Goal: Task Accomplishment & Management: Complete application form

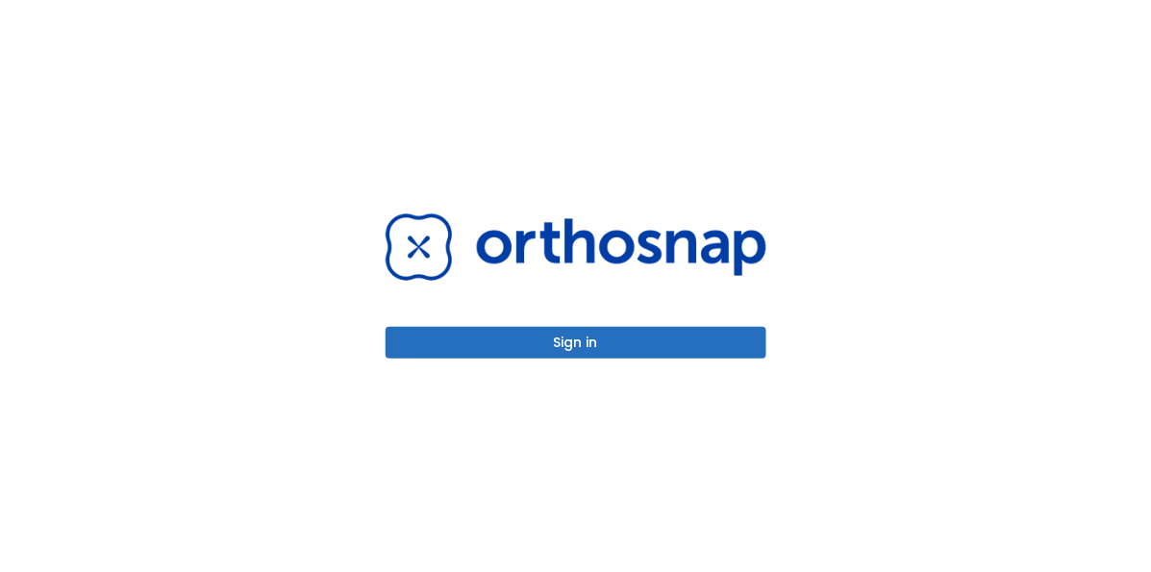
click at [696, 330] on button "Sign in" at bounding box center [576, 343] width 381 height 32
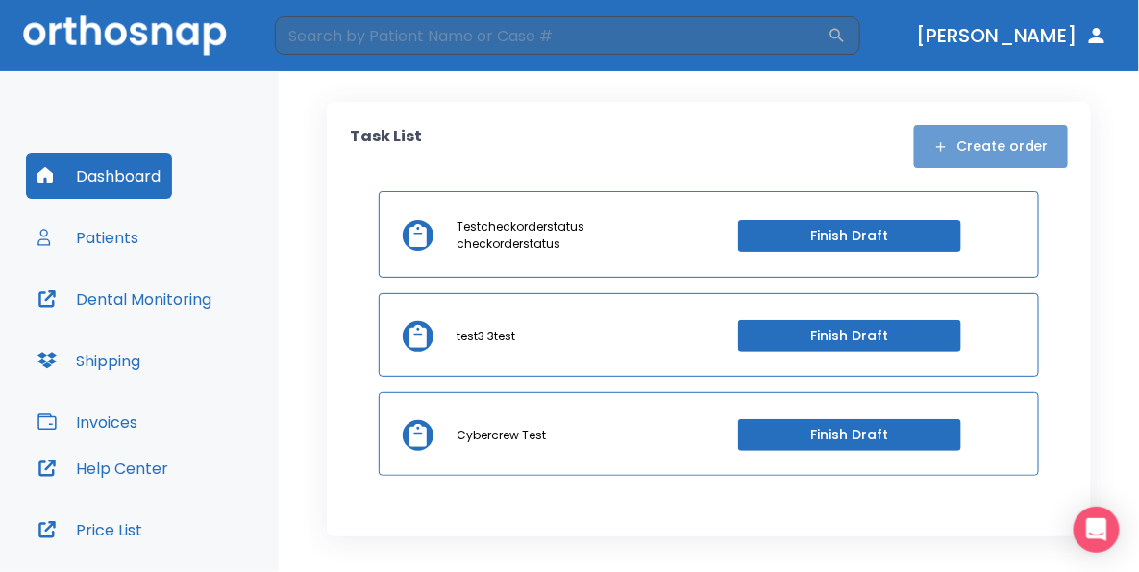
click at [1052, 150] on button "Create order" at bounding box center [991, 146] width 154 height 43
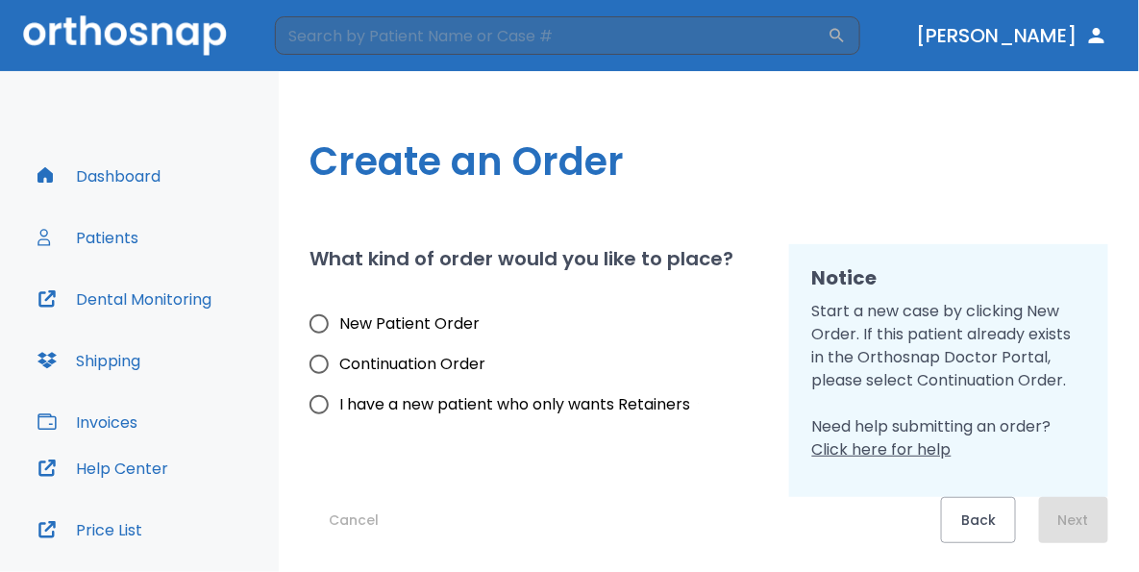
click at [370, 321] on span "New Patient Order" at bounding box center [409, 323] width 140 height 23
click at [339, 321] on input "New Patient Order" at bounding box center [319, 324] width 40 height 40
radio input "true"
click at [1087, 520] on button "Next" at bounding box center [1073, 520] width 69 height 46
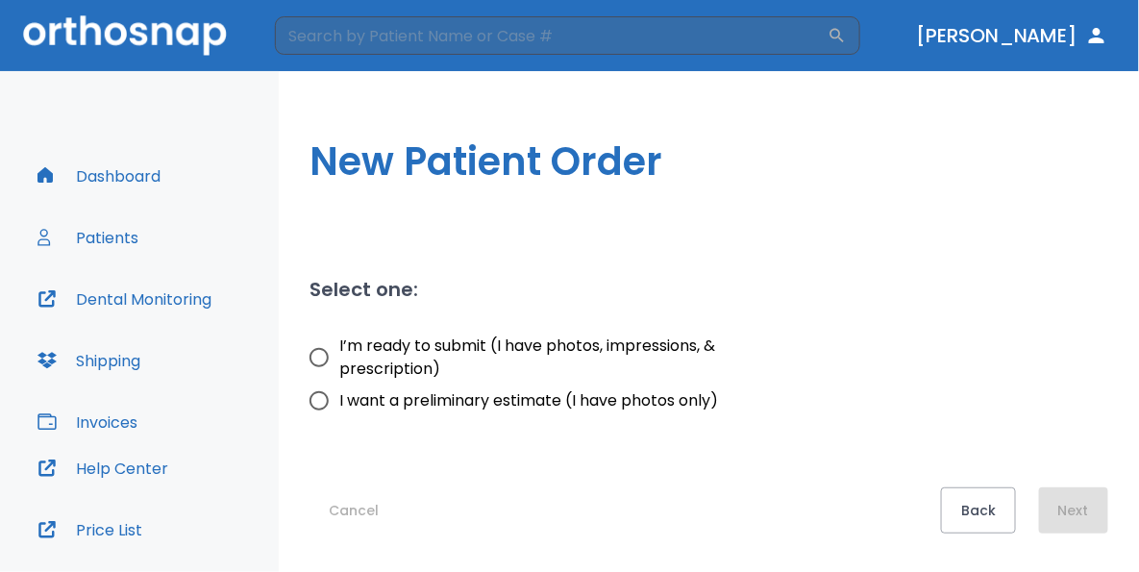
click at [362, 353] on span "I’m ready to submit (I have photos, impressions, & prescription)" at bounding box center [545, 358] width 412 height 46
click at [339, 353] on input "I’m ready to submit (I have photos, impressions, & prescription)" at bounding box center [319, 357] width 40 height 40
radio input "true"
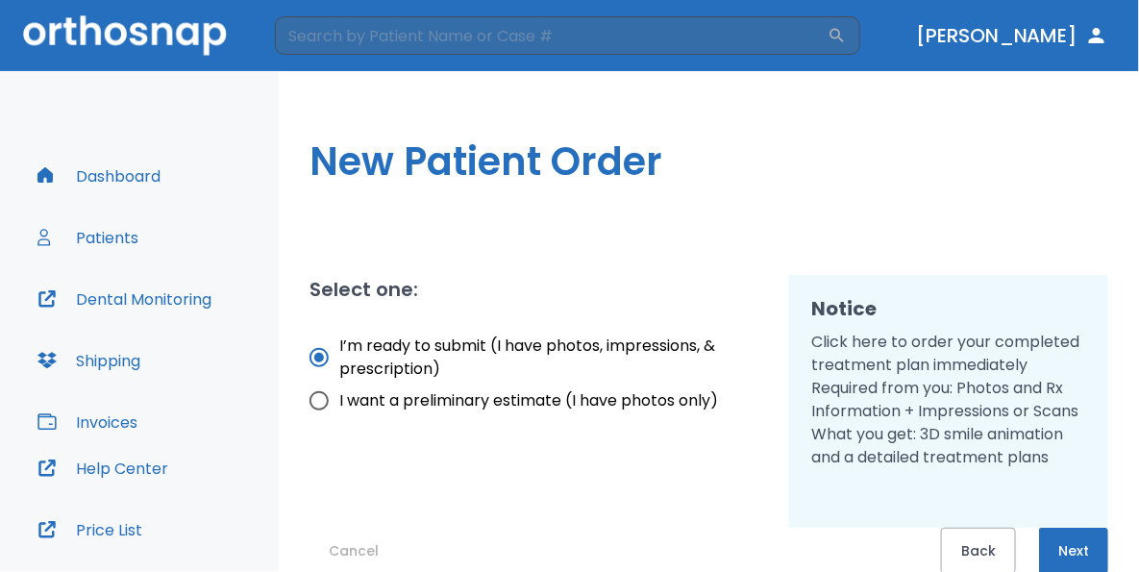
click at [1065, 555] on button "Next" at bounding box center [1073, 551] width 69 height 46
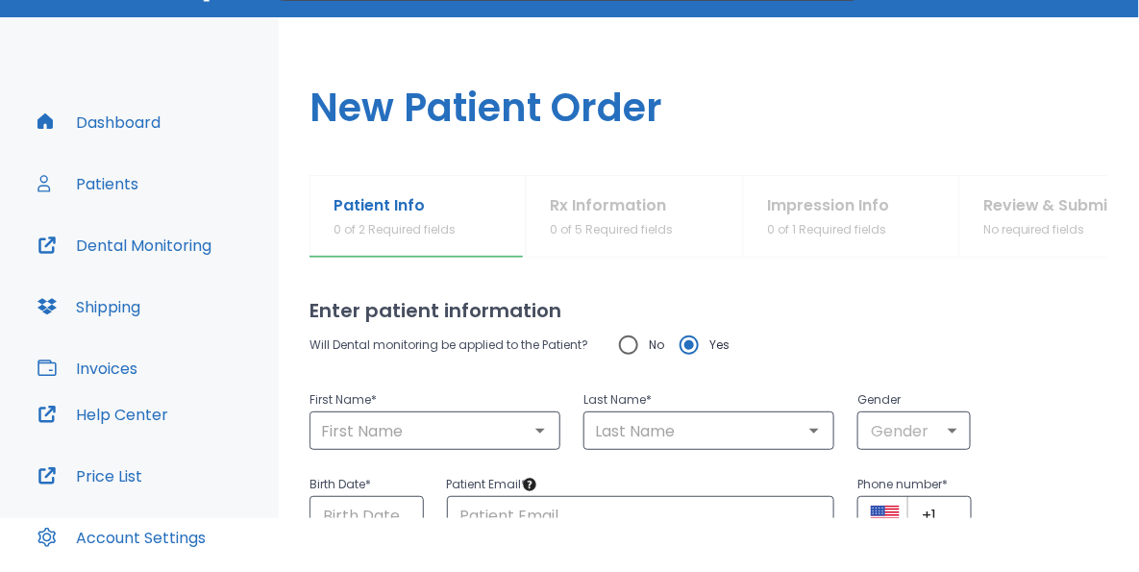
scroll to position [107, 0]
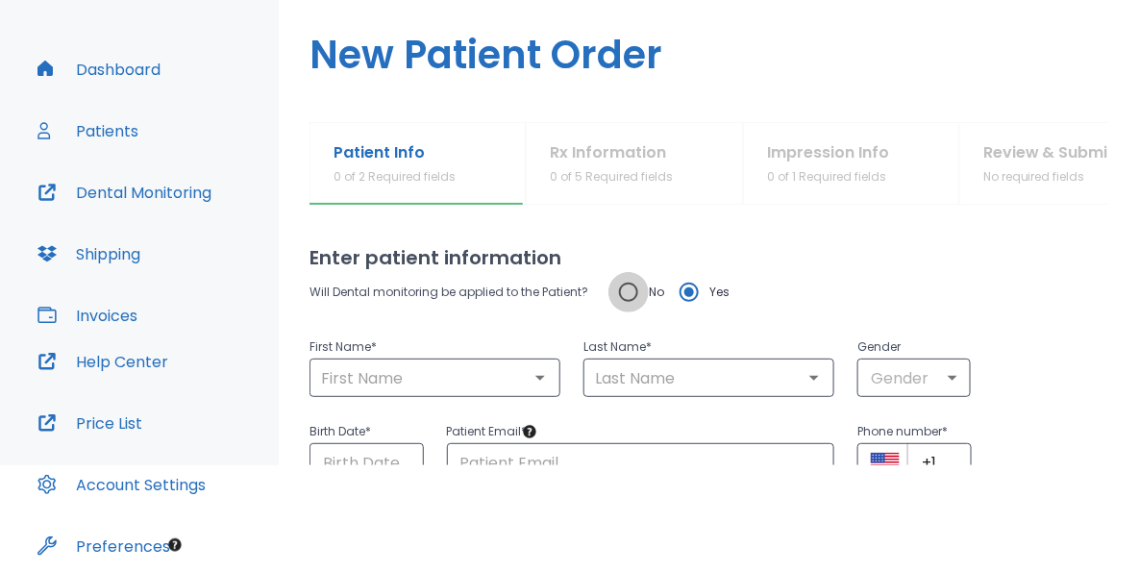
drag, startPoint x: 611, startPoint y: 296, endPoint x: 604, endPoint y: 486, distance: 190.5
click at [611, 324] on div "Will Dental monitoring be applied to the Patient? No Yes First Name * ​ Last Na…" at bounding box center [709, 377] width 799 height 210
click at [561, 465] on html "​ Dr. Paul Dashboard Patients Dental Monitoring Shipping Invoices Help Center P…" at bounding box center [569, 179] width 1139 height 572
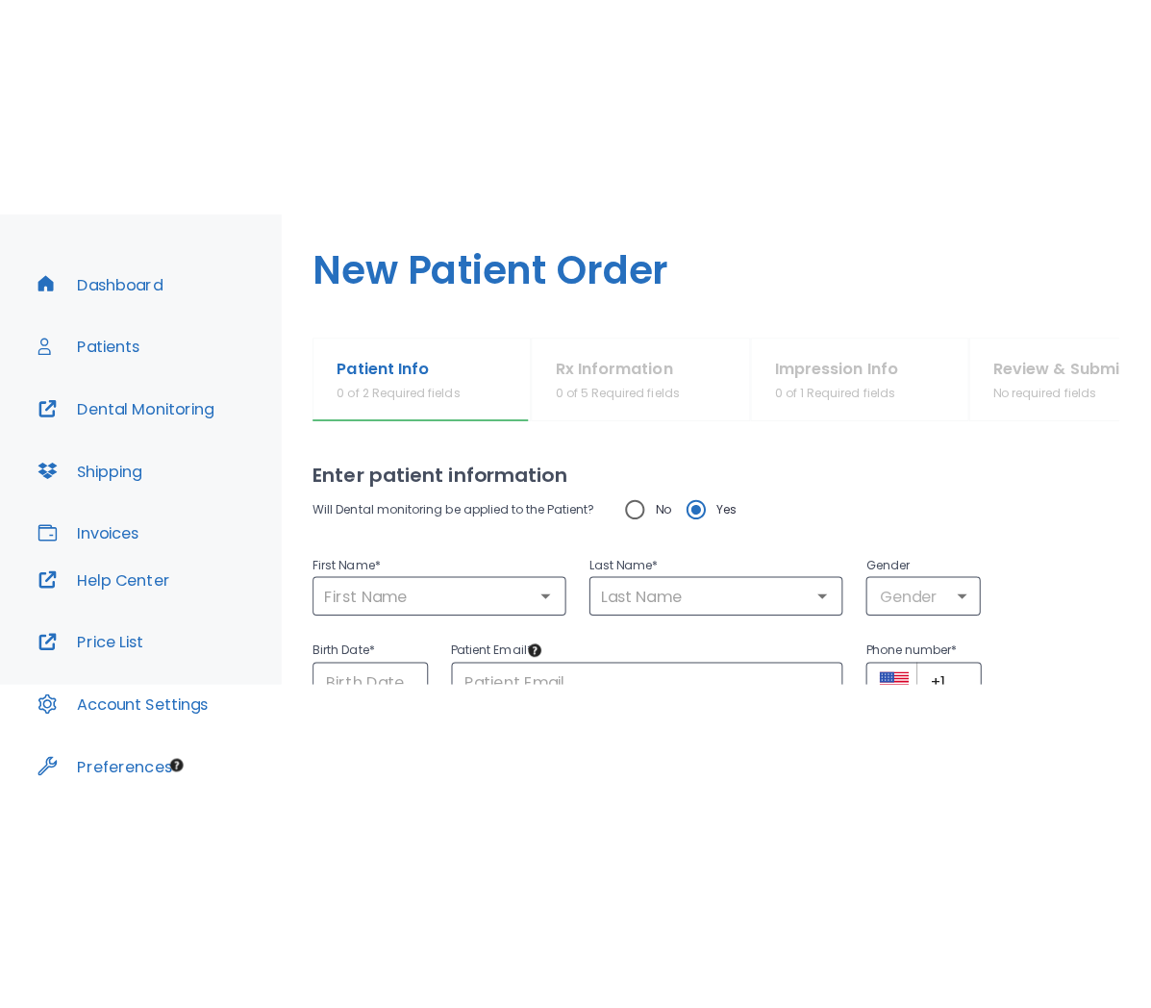
scroll to position [0, 0]
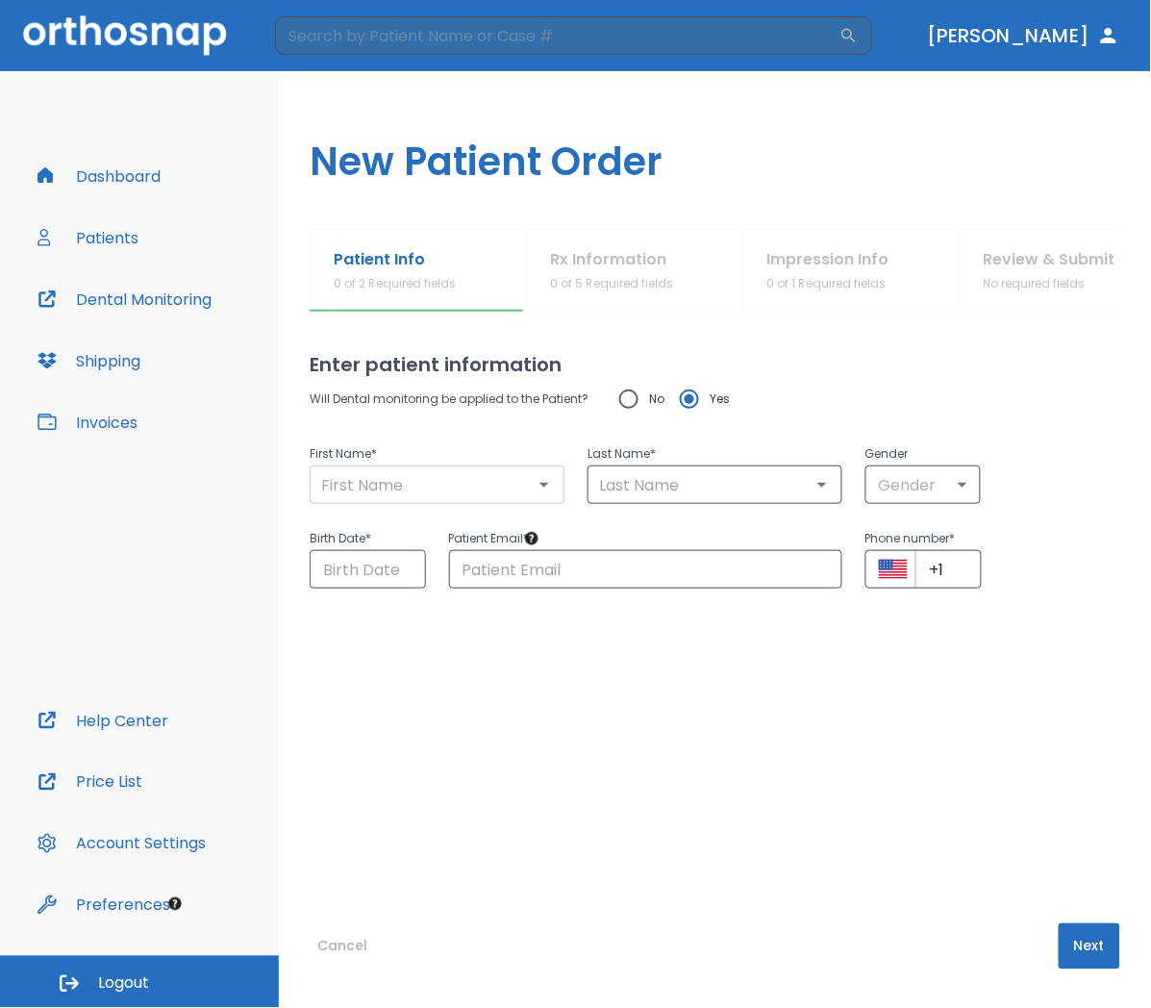
click at [439, 490] on input "text" at bounding box center [436, 484] width 243 height 27
click at [550, 495] on input "text" at bounding box center [436, 484] width 243 height 27
click at [533, 487] on icon "Open" at bounding box center [544, 484] width 23 height 23
click at [549, 490] on input "text" at bounding box center [436, 484] width 243 height 27
click at [535, 487] on icon "Open" at bounding box center [544, 484] width 23 height 23
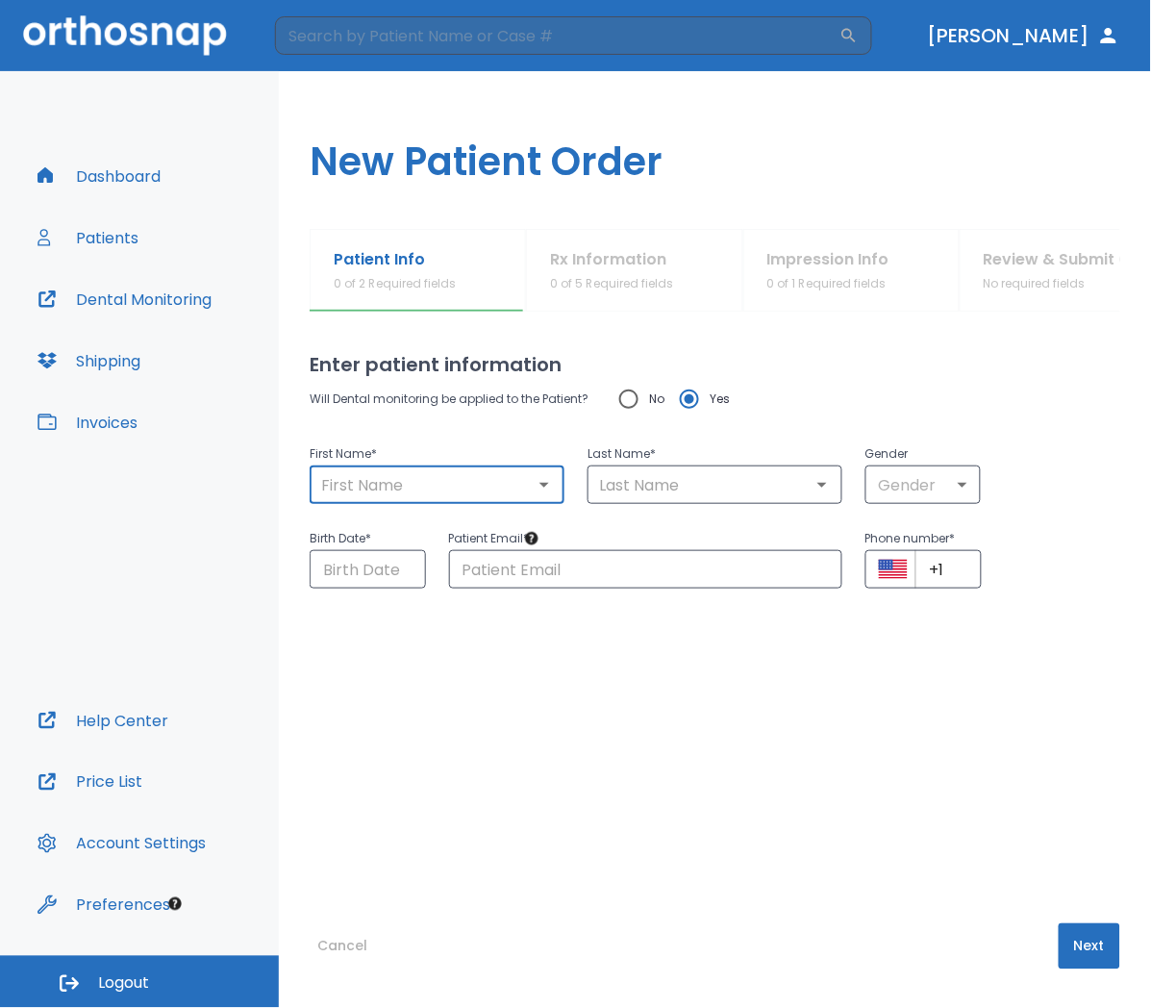
drag, startPoint x: 520, startPoint y: 493, endPoint x: 447, endPoint y: 490, distance: 73.1
click at [517, 492] on input "text" at bounding box center [436, 484] width 243 height 27
click at [447, 490] on input "text" at bounding box center [436, 484] width 243 height 27
click at [629, 411] on input "No" at bounding box center [629, 399] width 40 height 40
radio input "true"
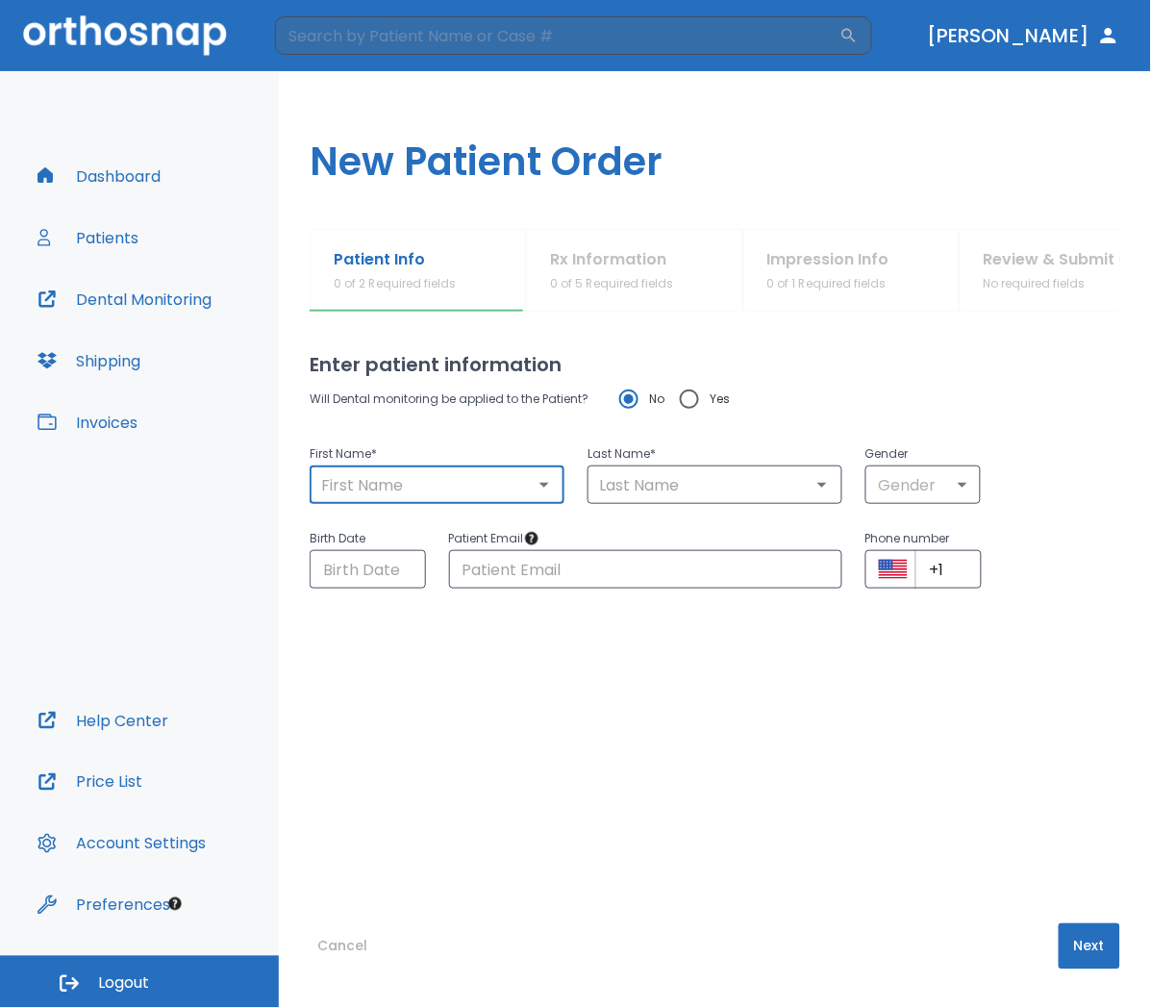
click at [464, 476] on input "text" at bounding box center [436, 484] width 243 height 27
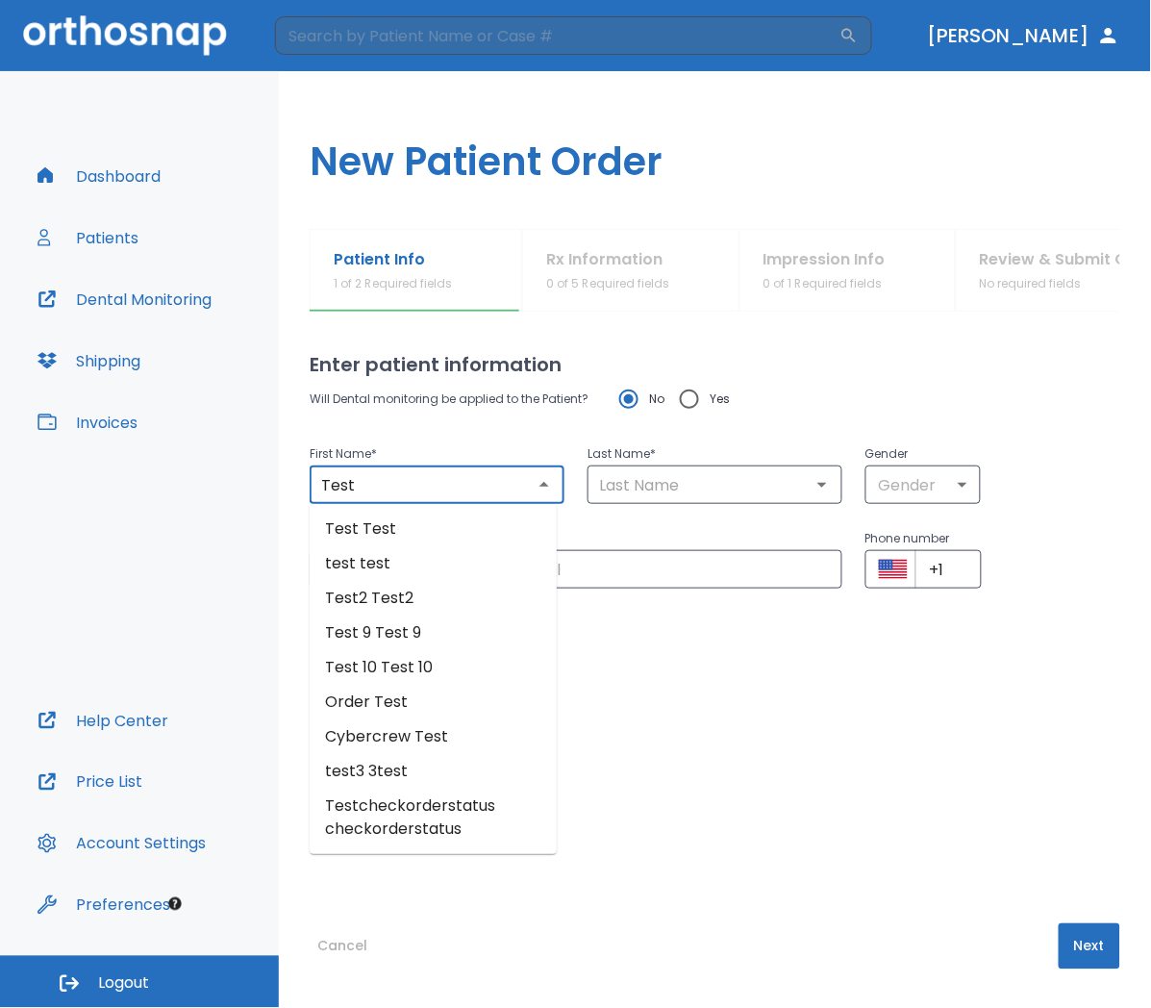
type input "Test"
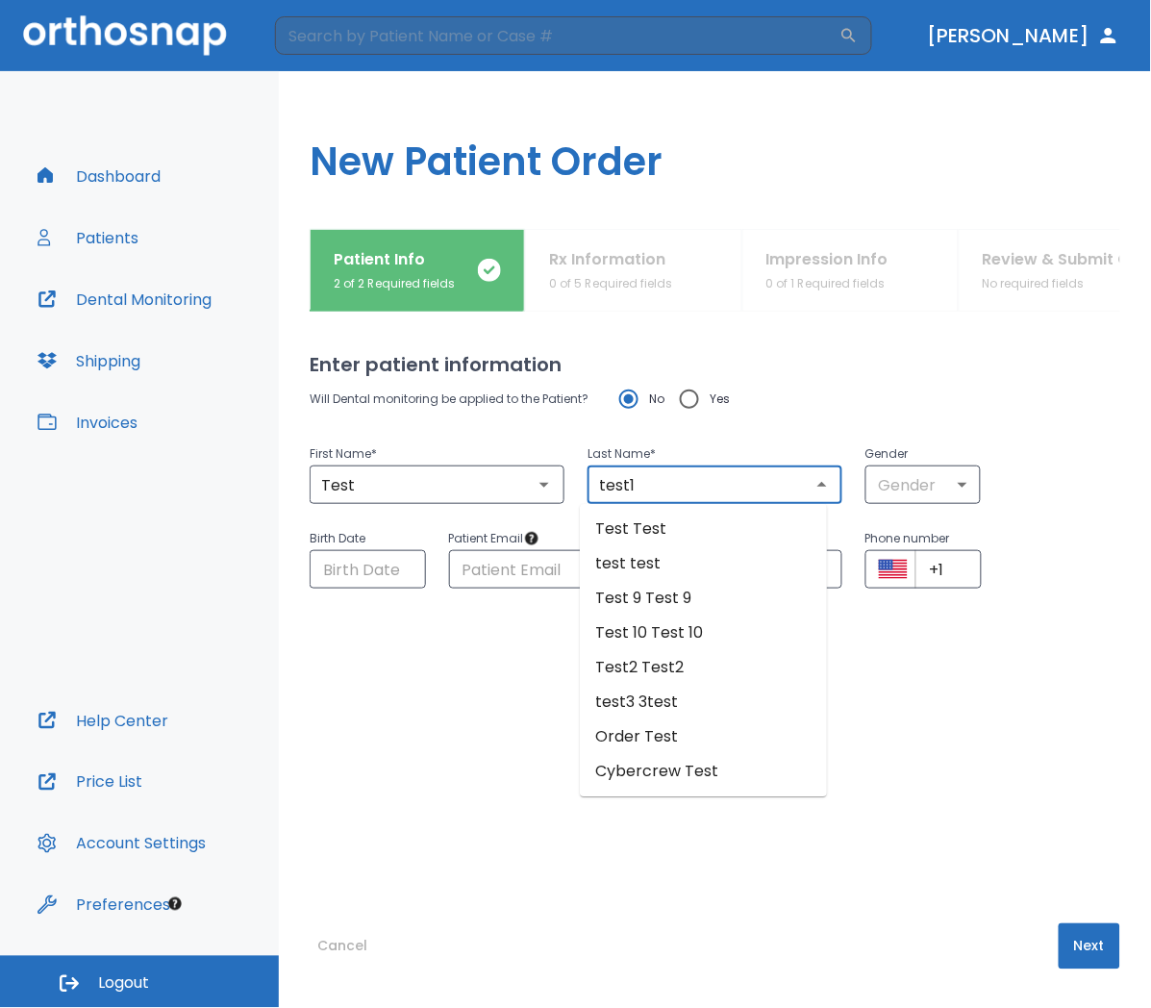
type input "test1"
drag, startPoint x: 911, startPoint y: 793, endPoint x: 965, endPoint y: 854, distance: 81.7
click at [924, 571] on div "Will Dental monitoring be applied to the Patient? No Yes First Name * Test ​ La…" at bounding box center [715, 612] width 811 height 467
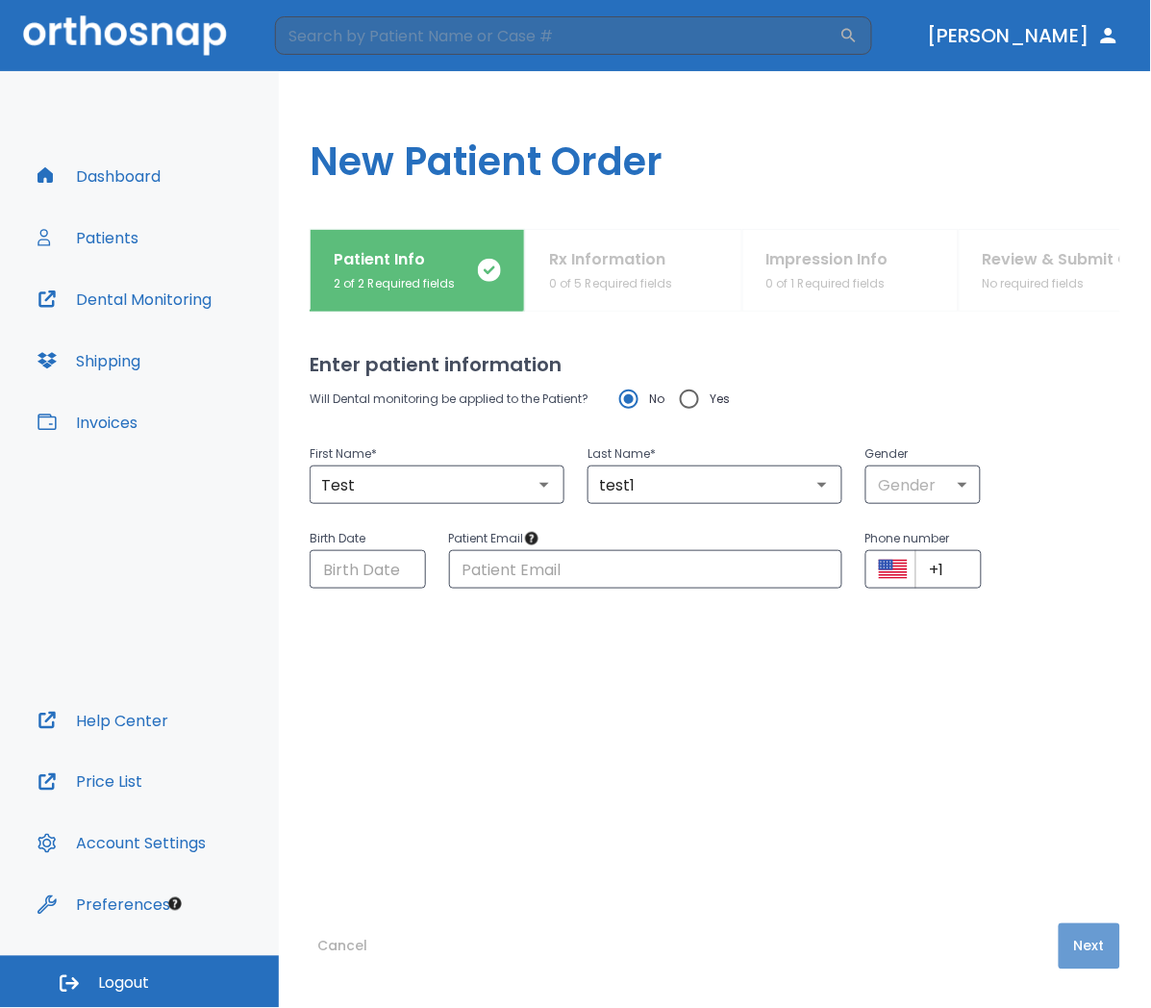
click at [1068, 571] on button "Next" at bounding box center [1090, 946] width 62 height 46
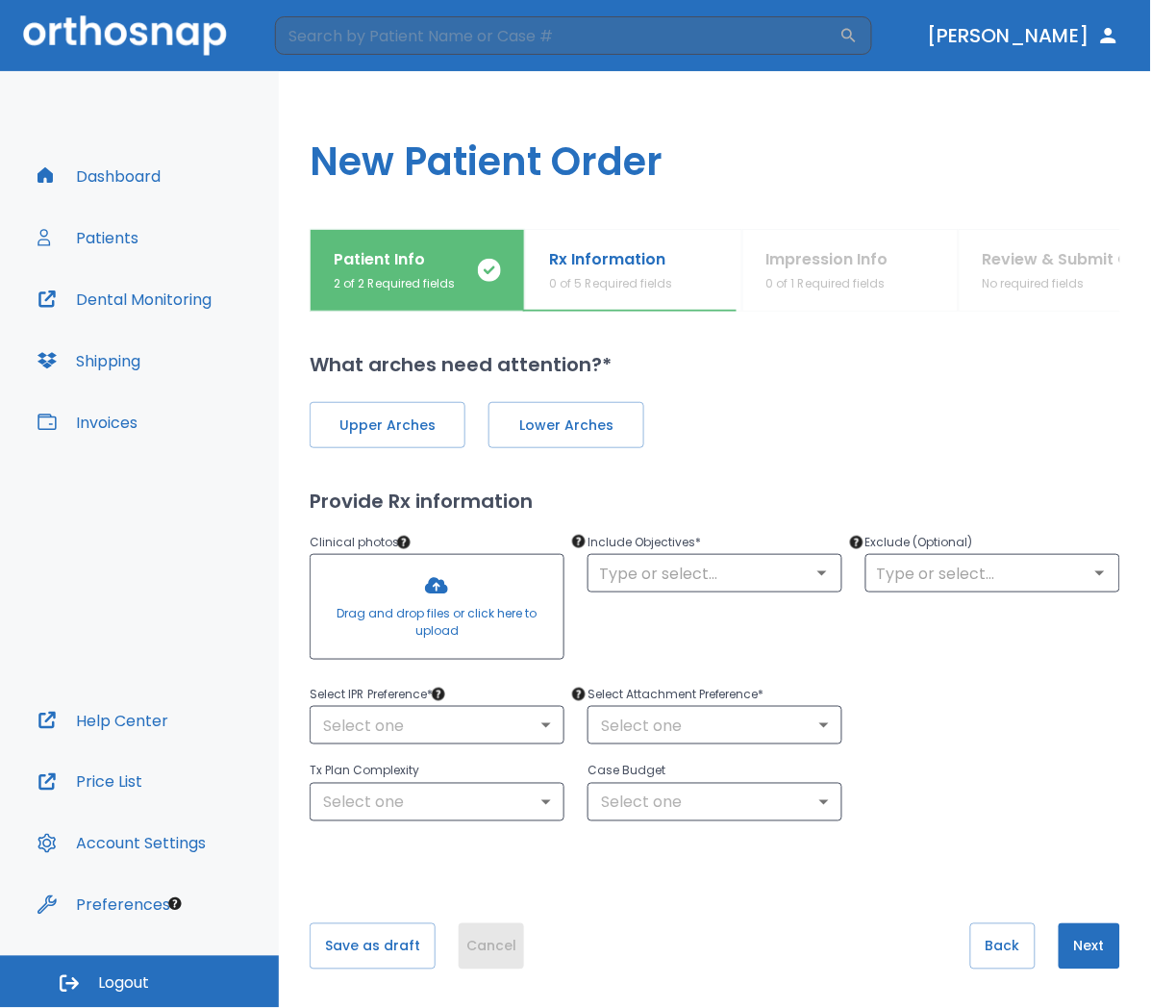
click at [481, 571] on button "Cancel" at bounding box center [491, 946] width 65 height 46
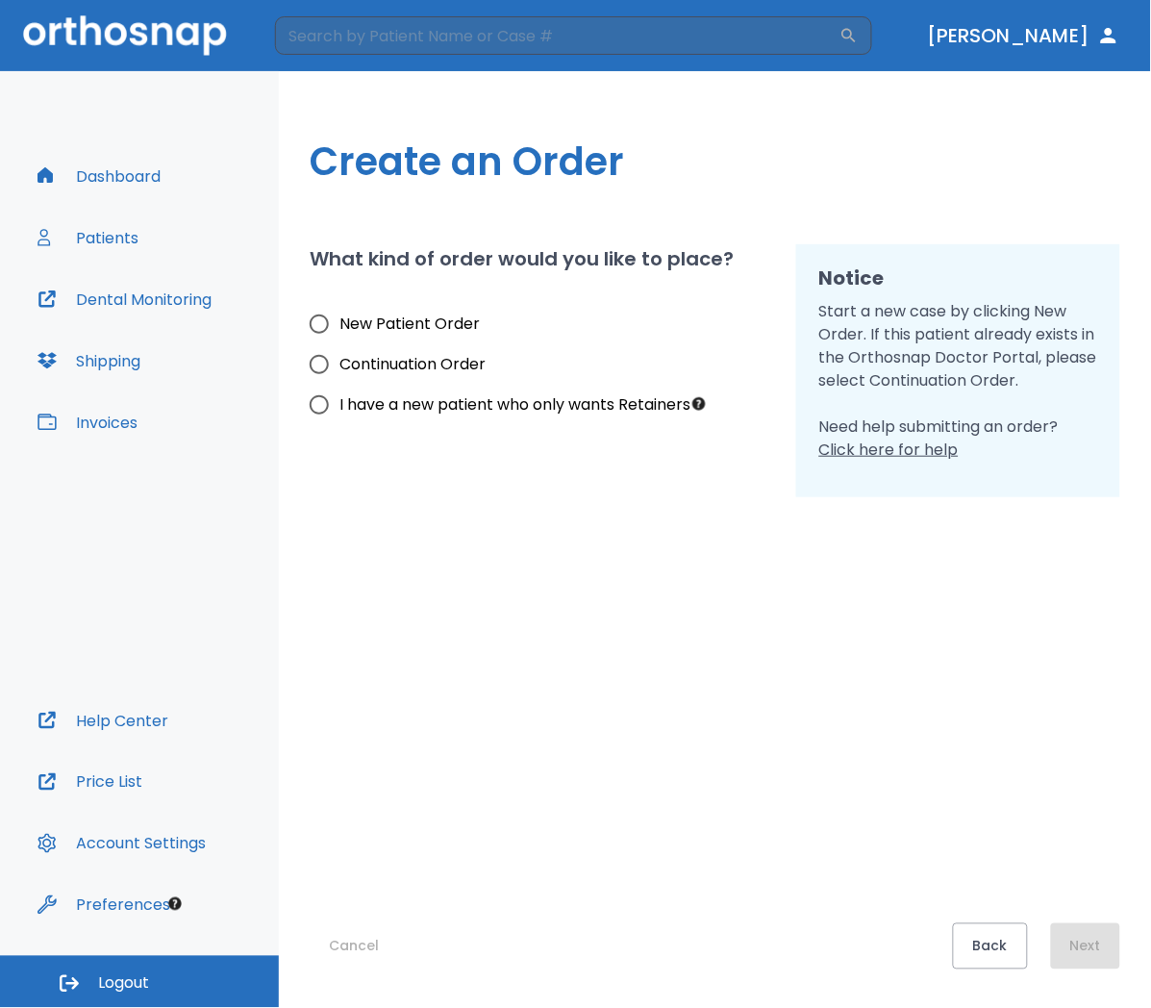
drag, startPoint x: 1016, startPoint y: 221, endPoint x: 896, endPoint y: 161, distance: 134.6
click at [1011, 216] on div "Create an Order What kind of order would you like to place? New Patient Order C…" at bounding box center [715, 539] width 872 height 936
click at [1111, 133] on h1 "Create an Order" at bounding box center [715, 162] width 811 height 58
